Goal: Information Seeking & Learning: Understand process/instructions

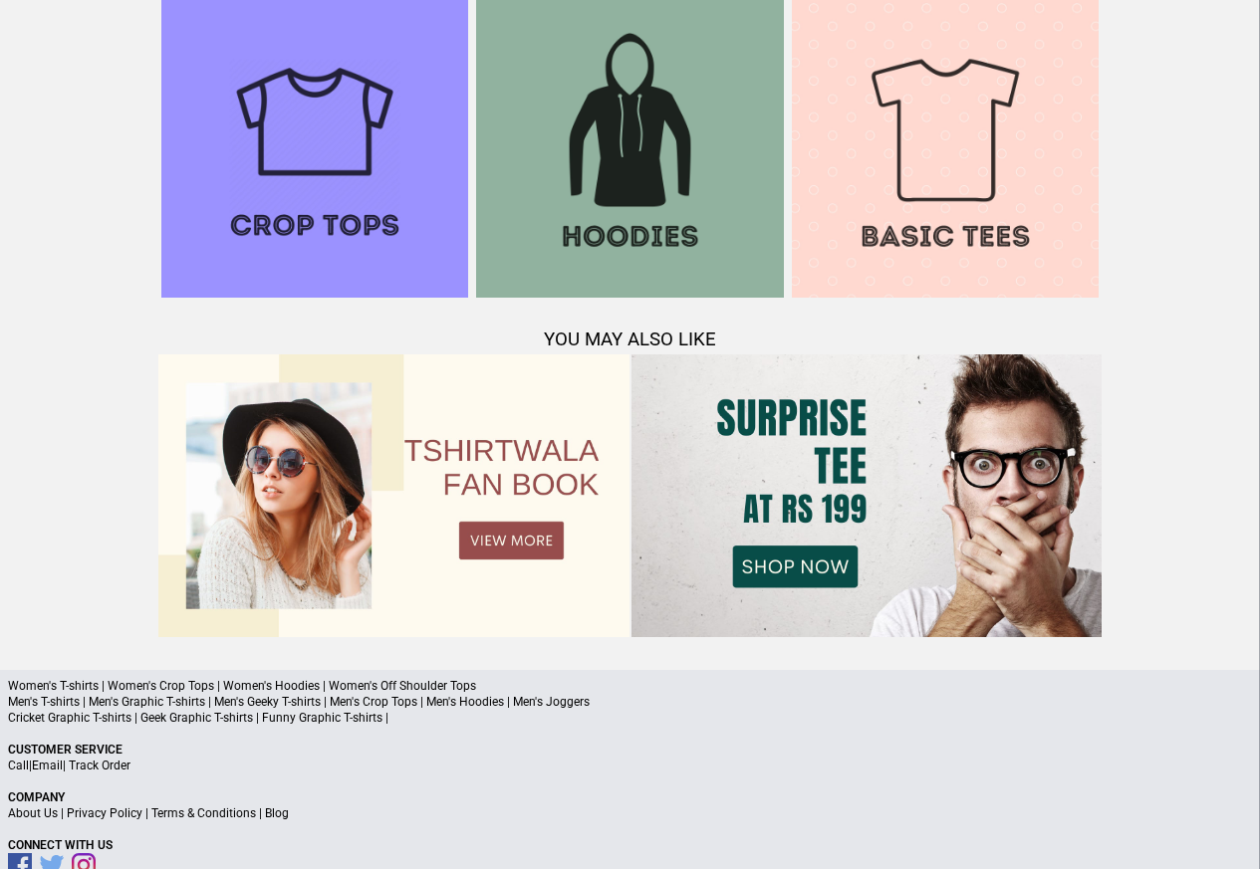
scroll to position [1922, 0]
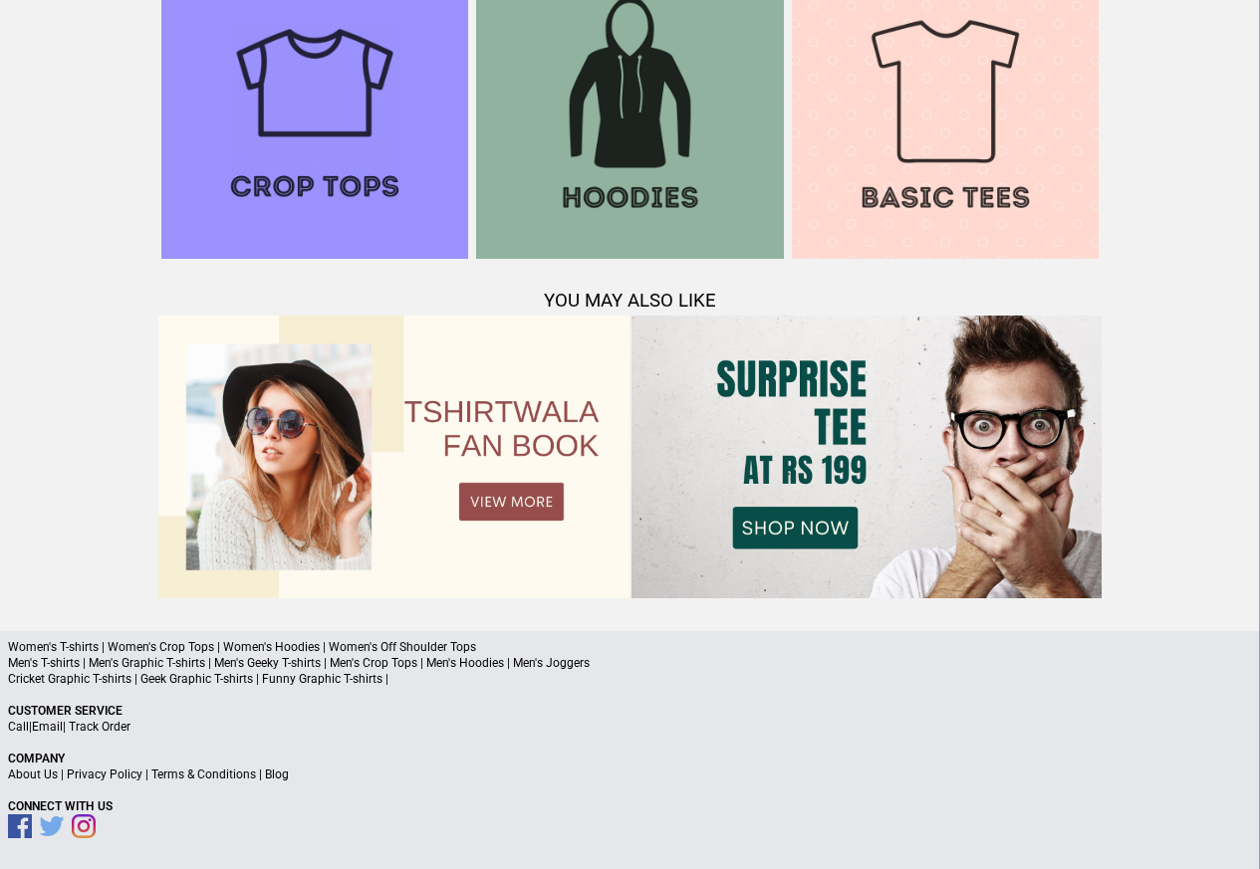
click at [224, 776] on link "Terms & Conditions" at bounding box center [203, 775] width 105 height 14
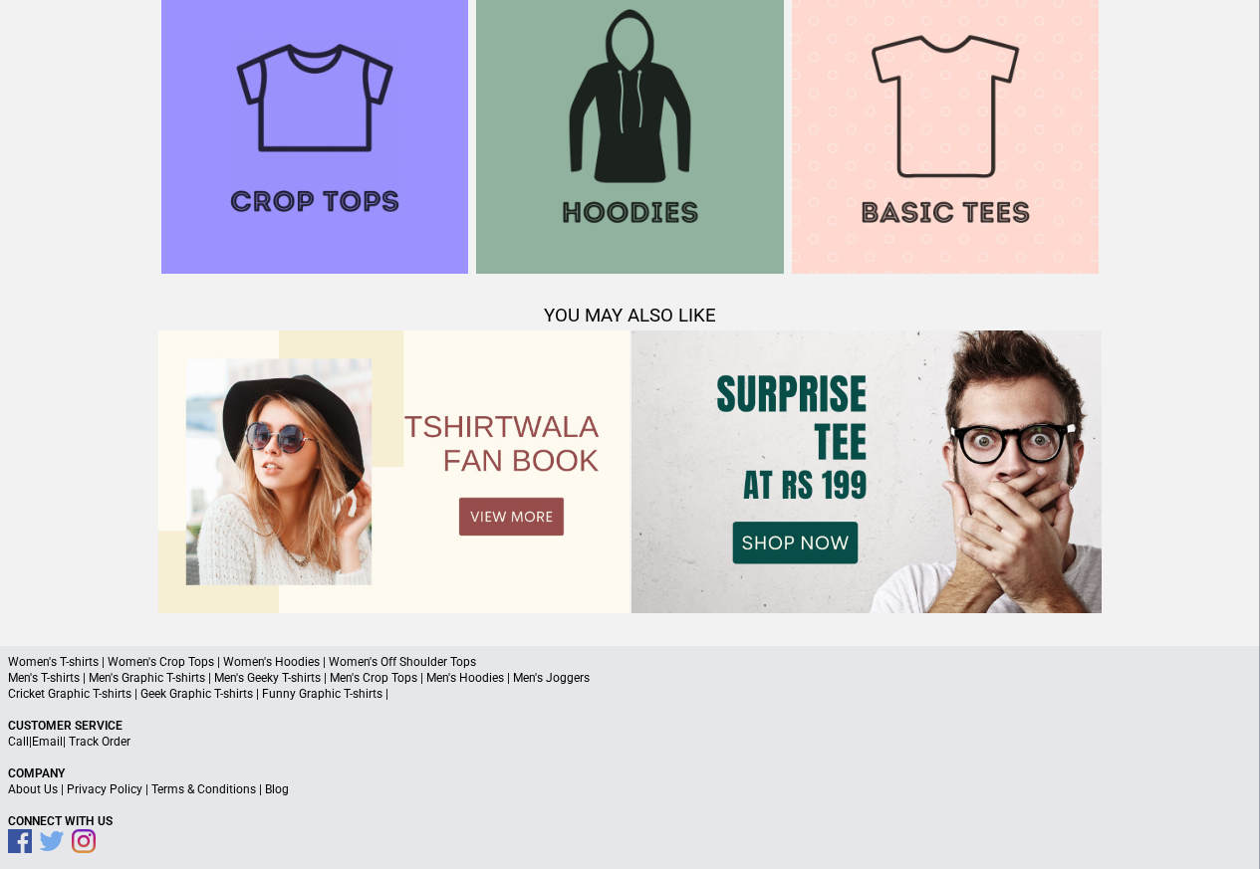
scroll to position [1922, 0]
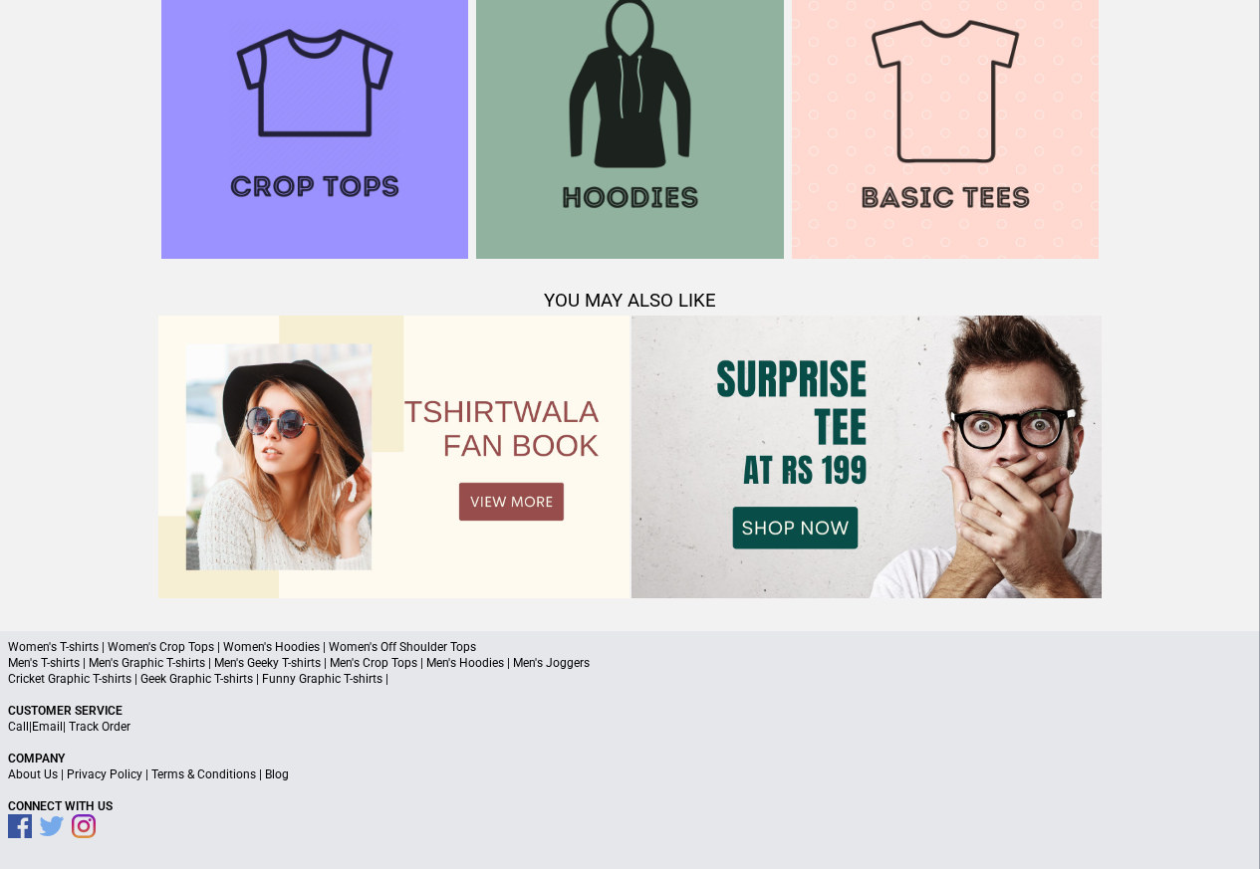
click at [185, 776] on link "Terms & Conditions" at bounding box center [203, 775] width 105 height 14
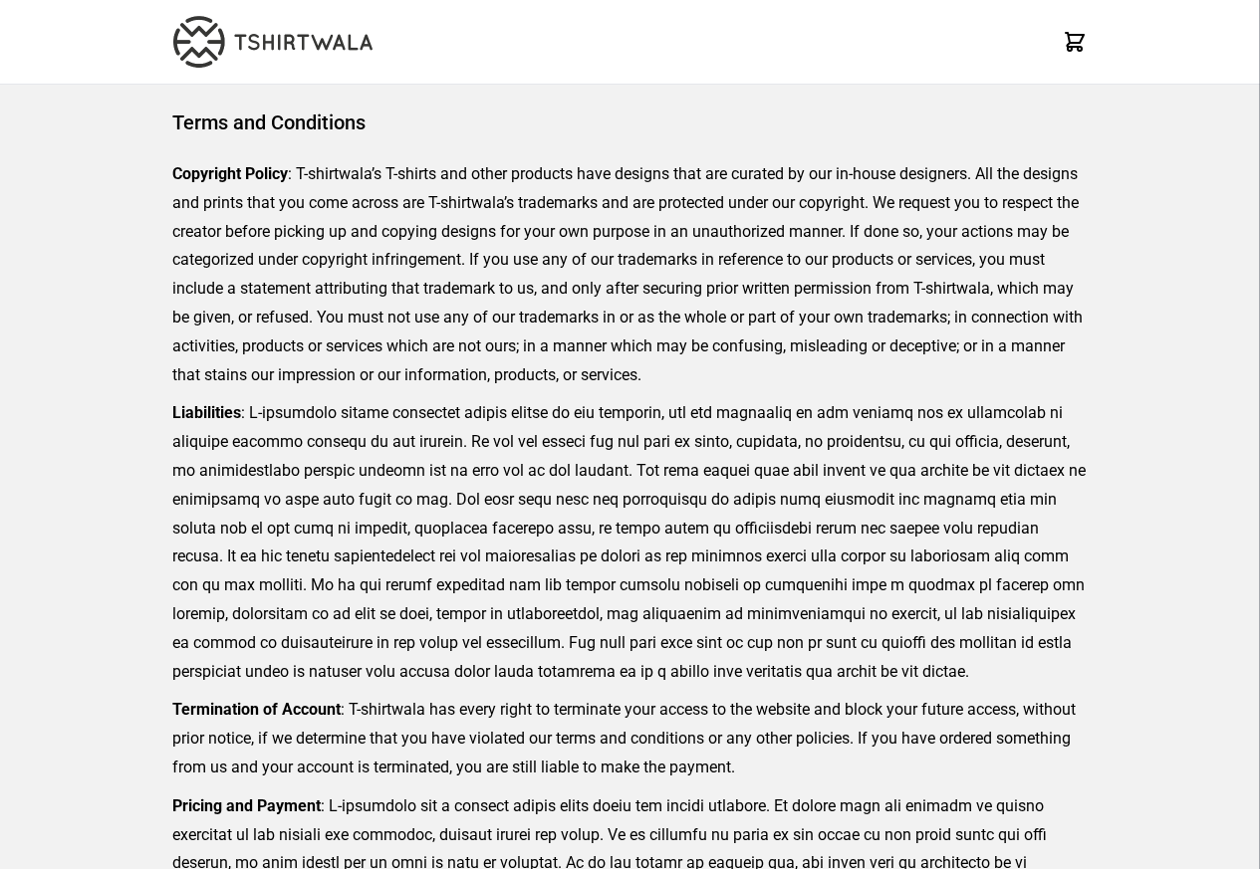
scroll to position [458, 0]
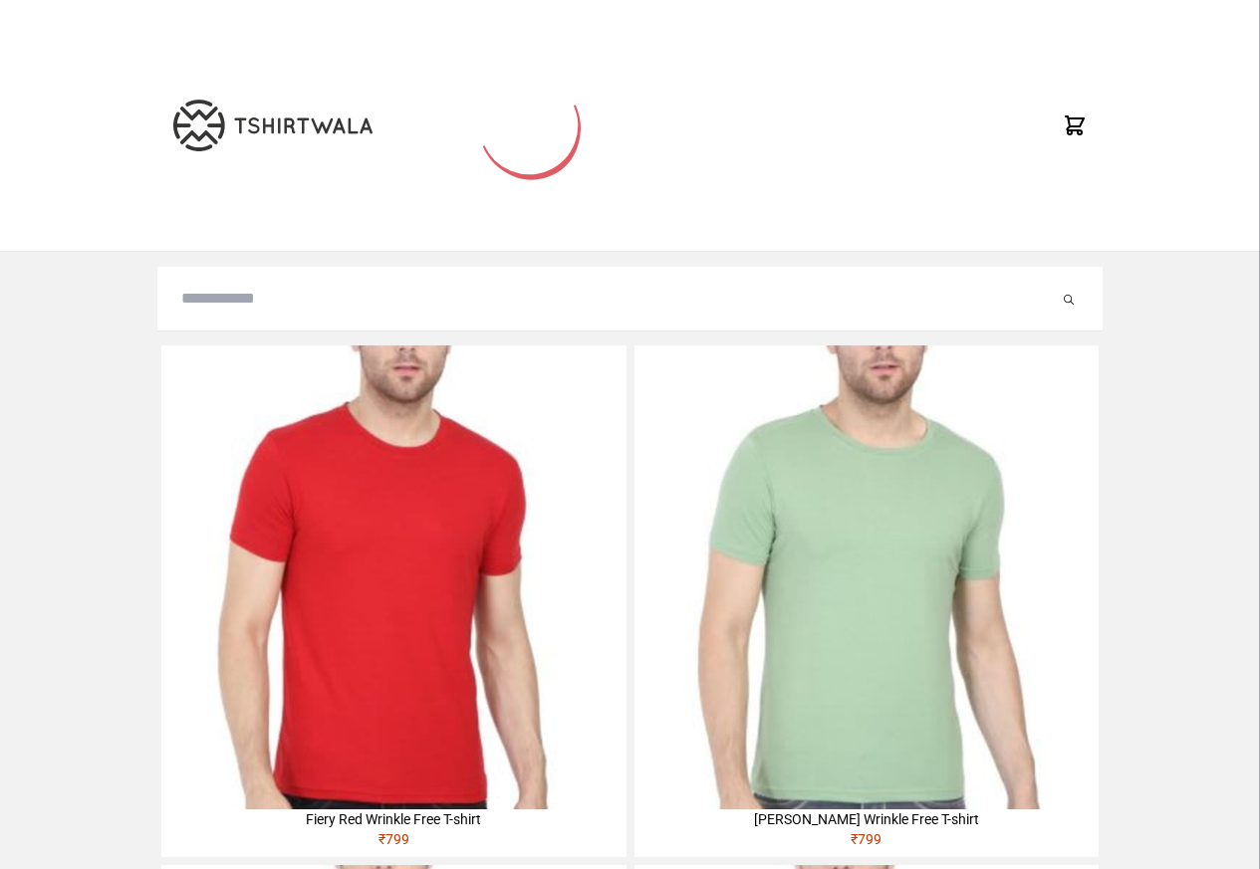
click at [217, 302] on input "search" at bounding box center [619, 299] width 877 height 24
paste input "**********"
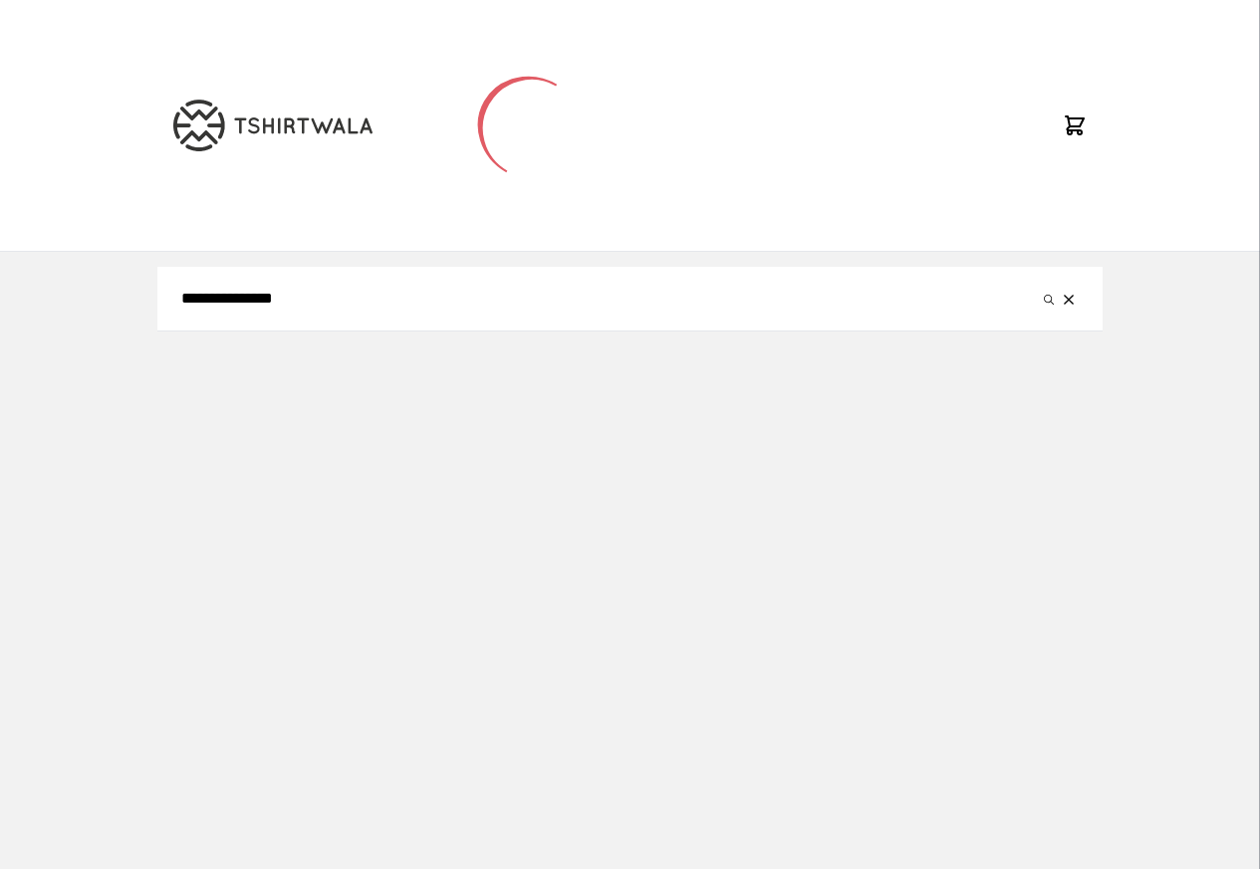
type input "**********"
click at [1039, 287] on button "submit" at bounding box center [1049, 299] width 20 height 24
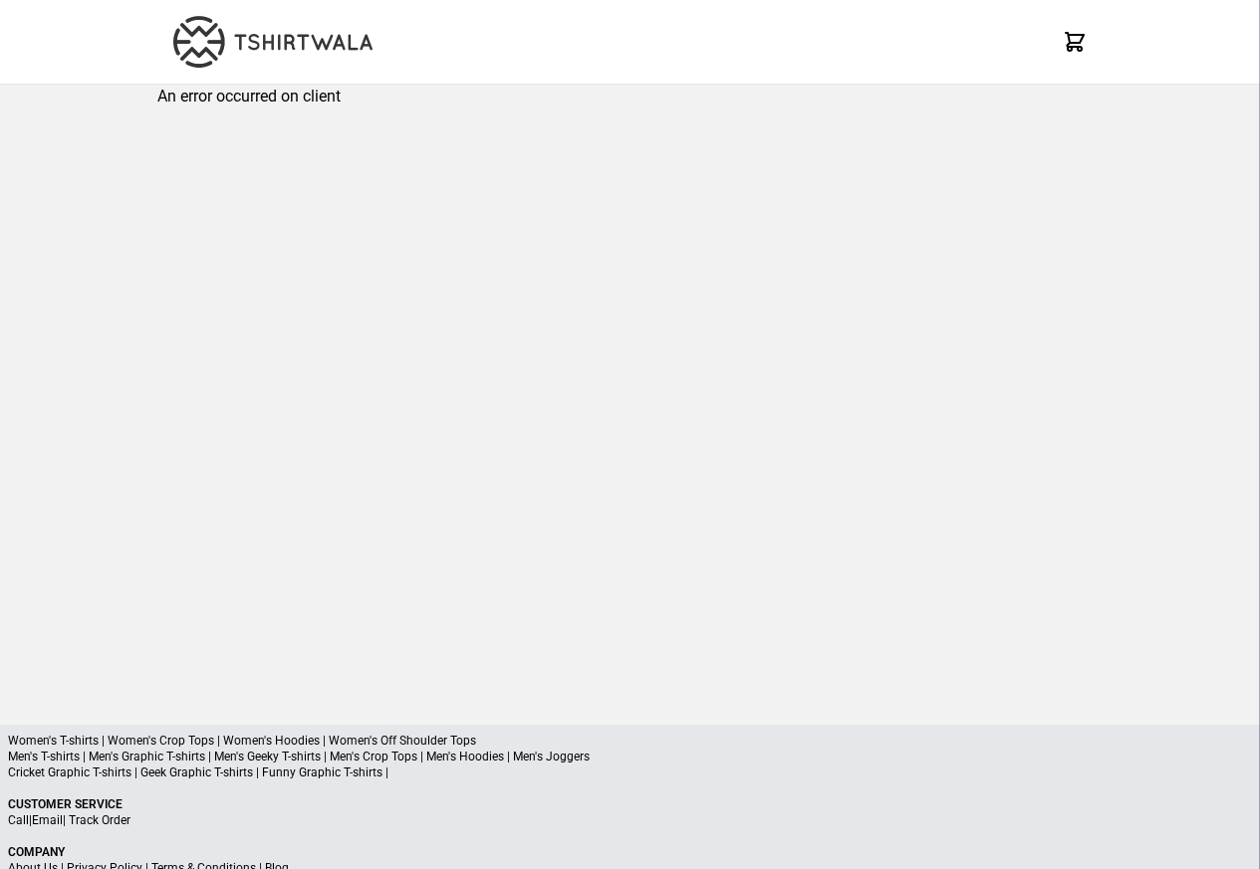
click at [102, 737] on p "Women's T-shirts | Women's Crop Tops | Women's Hoodies | Women's Off Shoulder T…" at bounding box center [630, 741] width 1244 height 16
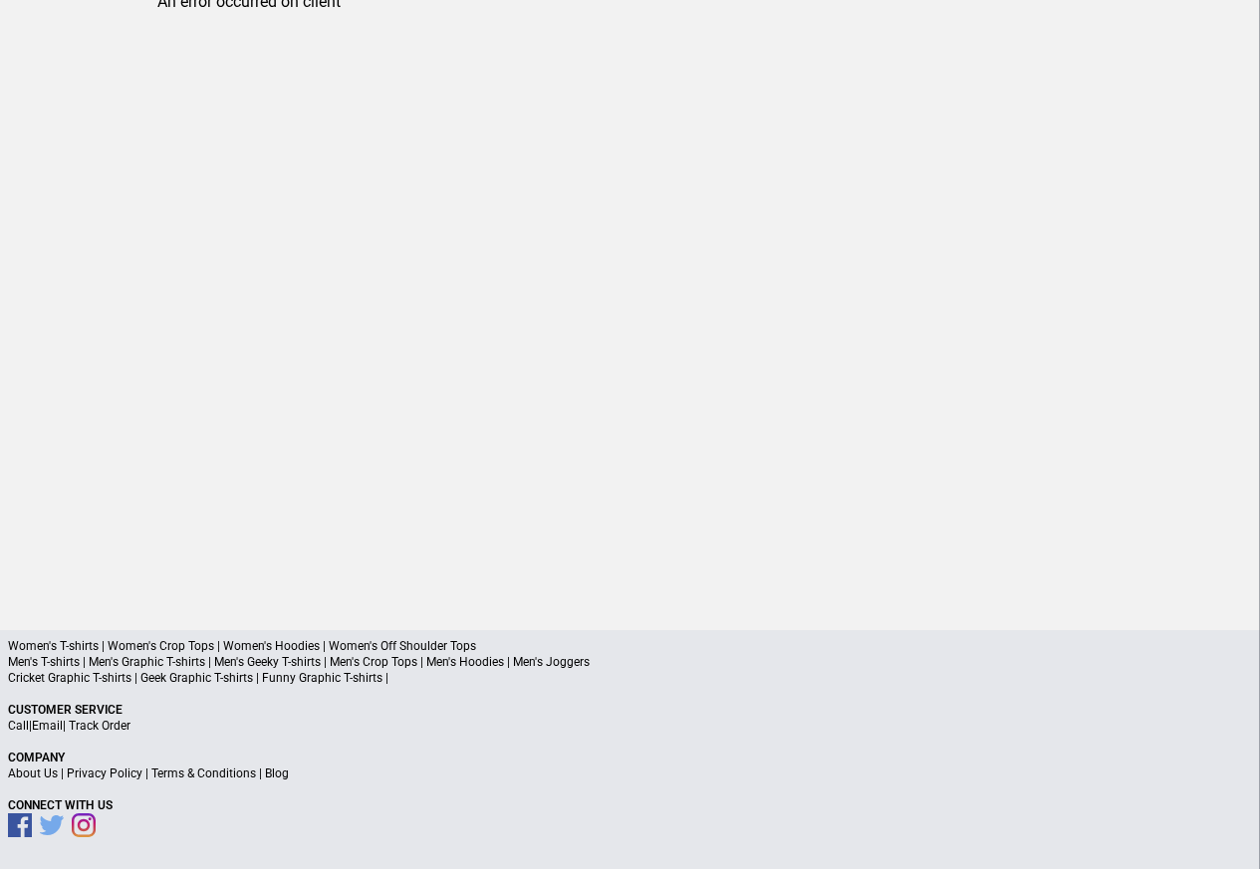
click at [108, 777] on link "Privacy Policy" at bounding box center [105, 774] width 76 height 14
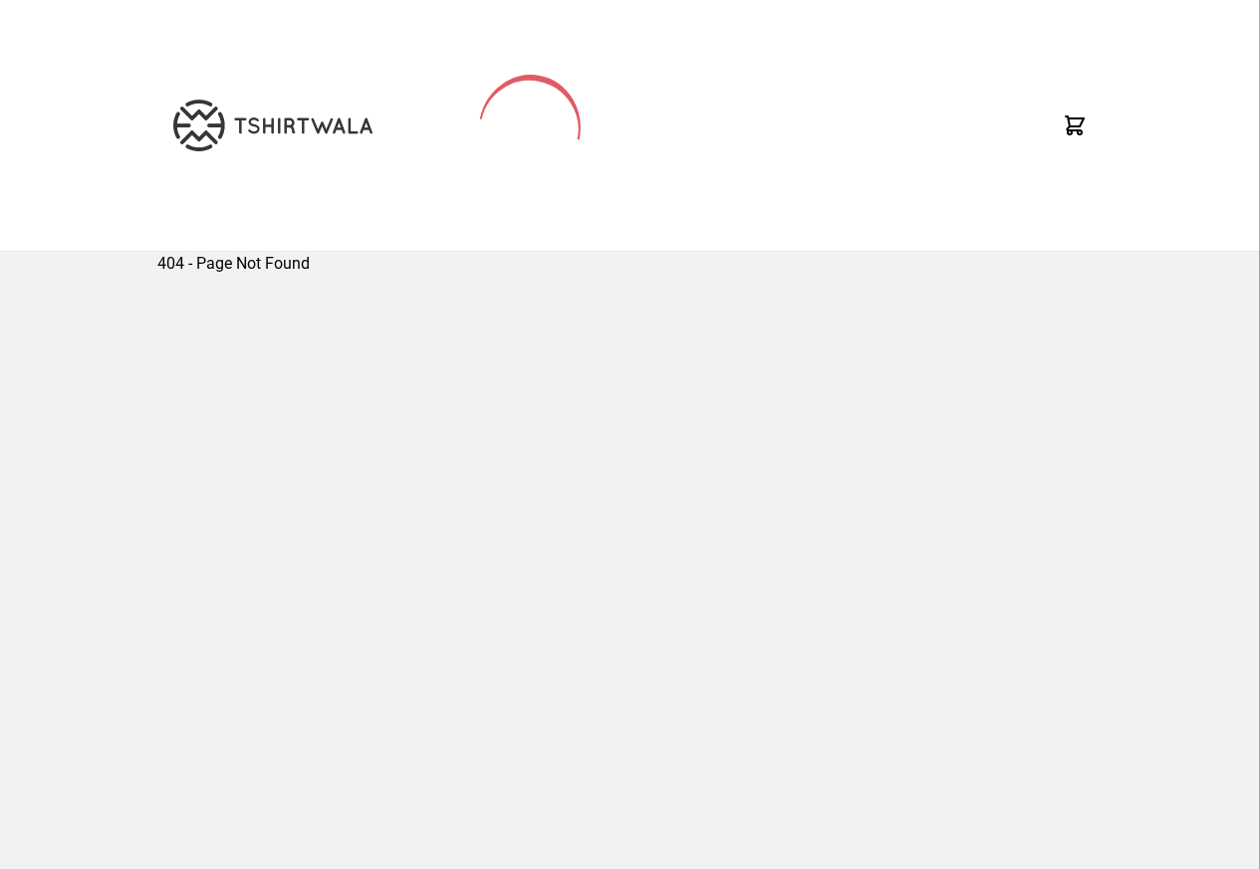
click at [280, 777] on div "404 - Page Not Found" at bounding box center [629, 556] width 945 height 608
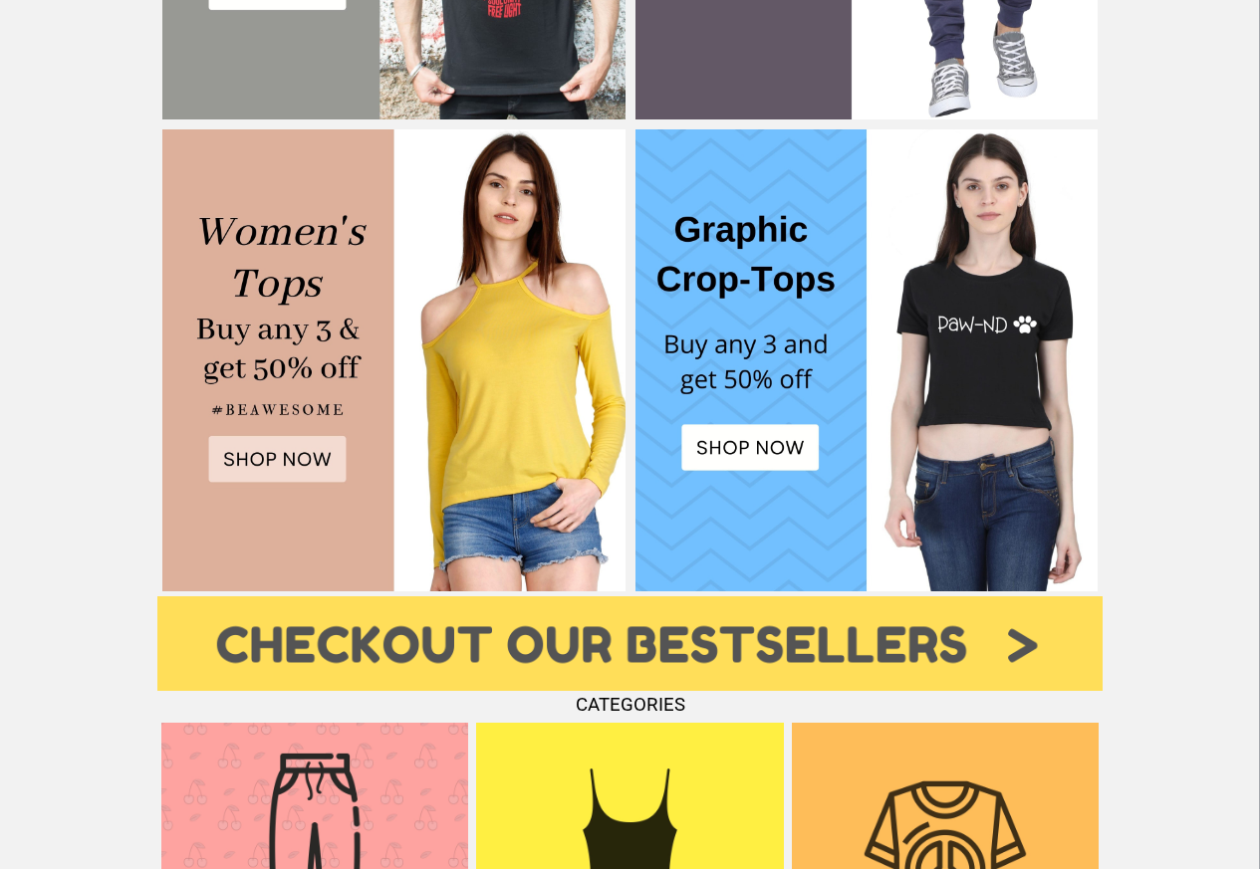
scroll to position [668, 0]
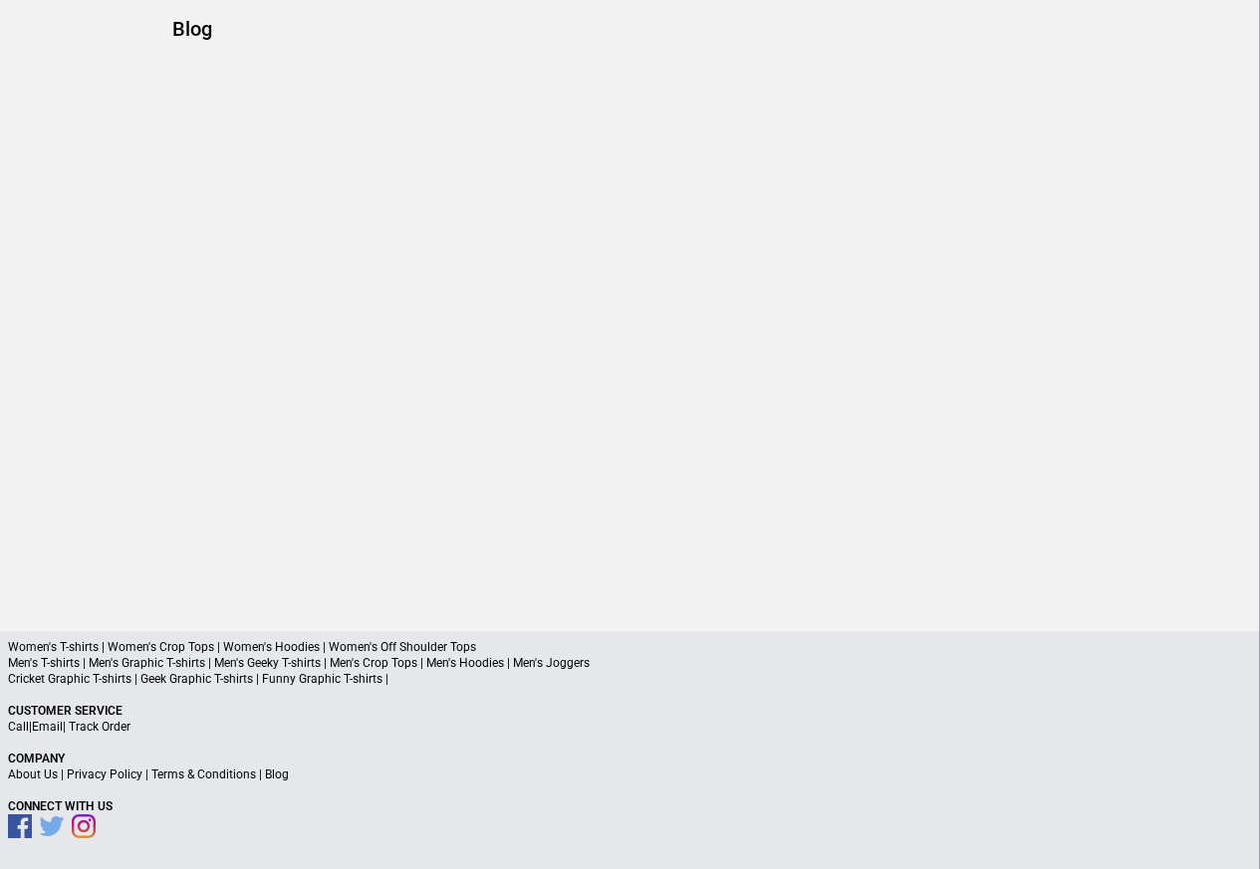
scroll to position [93, 0]
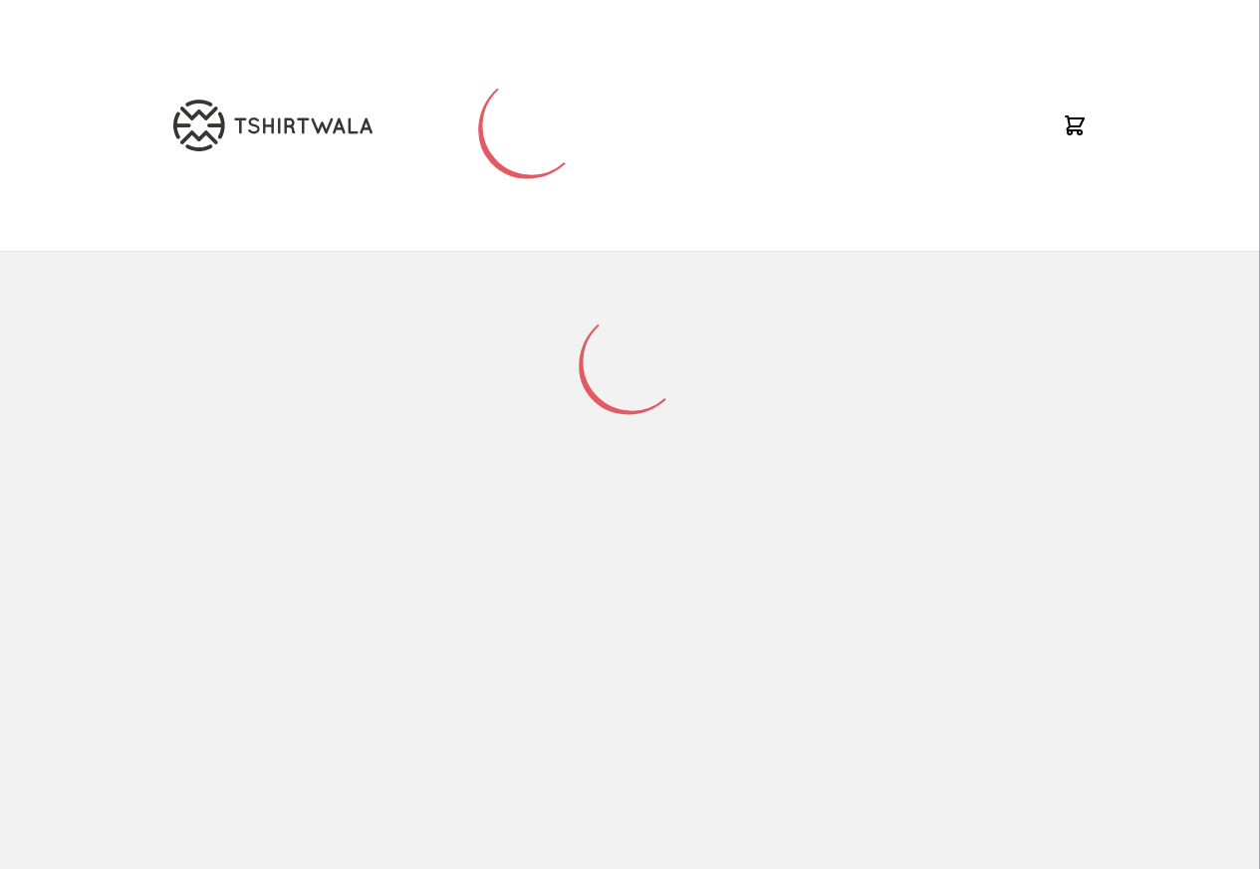
scroll to position [261, 0]
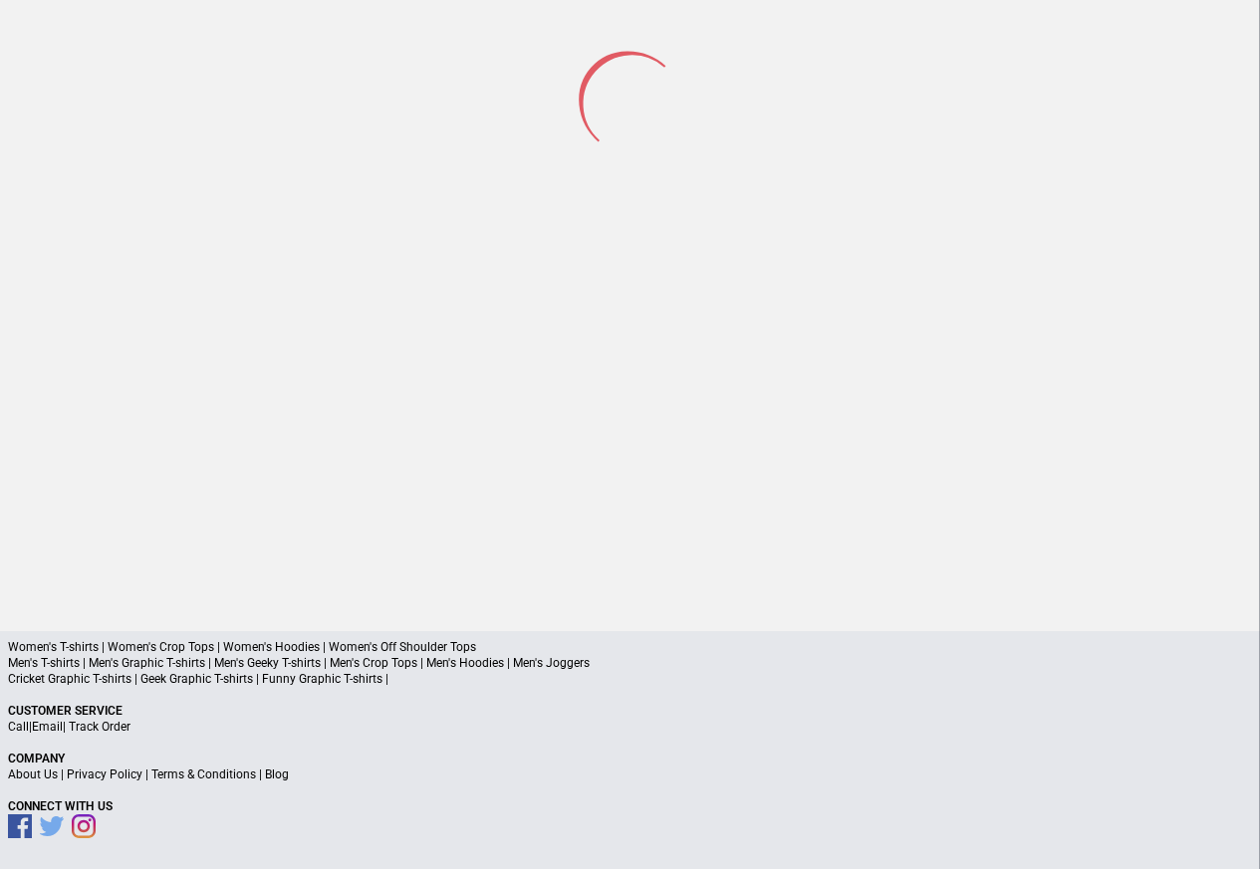
click at [366, 775] on p "About Us | Privacy Policy | Terms & Conditions | Blog" at bounding box center [630, 775] width 1244 height 16
click at [105, 777] on link "Privacy Policy" at bounding box center [105, 776] width 76 height 14
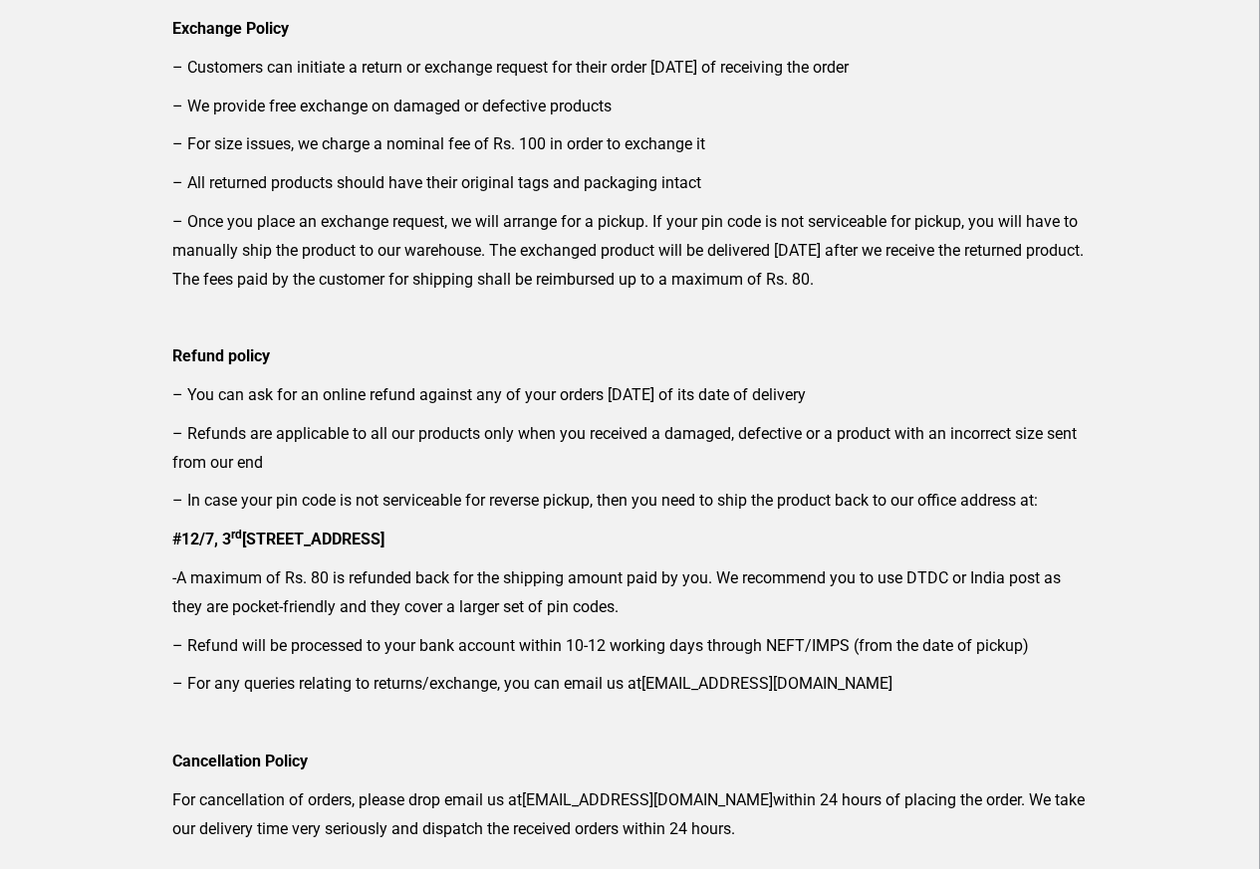
scroll to position [119, 0]
